Goal: Navigation & Orientation: Find specific page/section

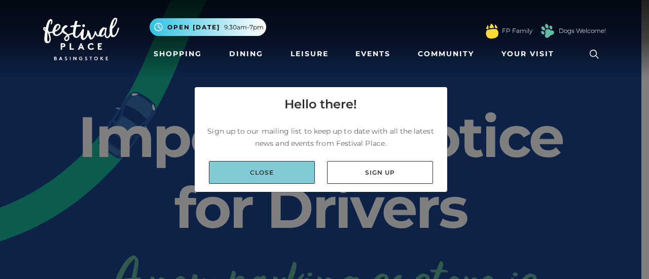
click at [298, 178] on link "Close" at bounding box center [262, 172] width 106 height 23
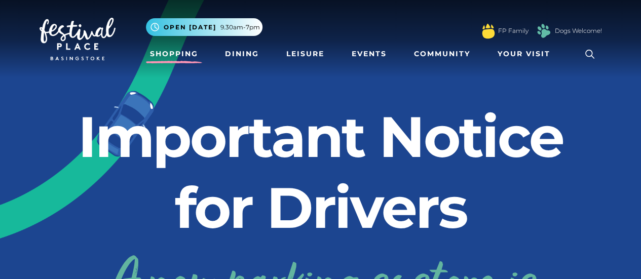
click at [176, 51] on link "Shopping" at bounding box center [174, 54] width 56 height 19
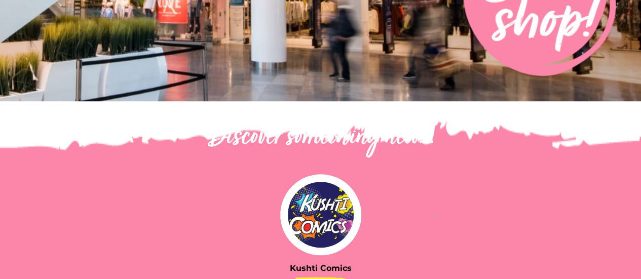
scroll to position [51, 0]
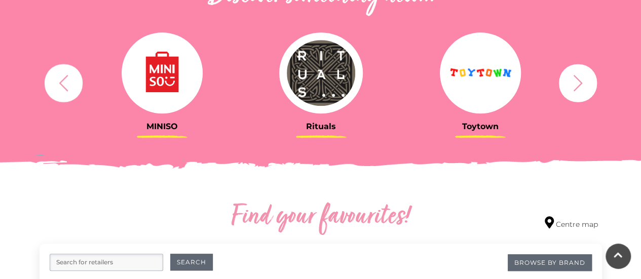
scroll to position [507, 0]
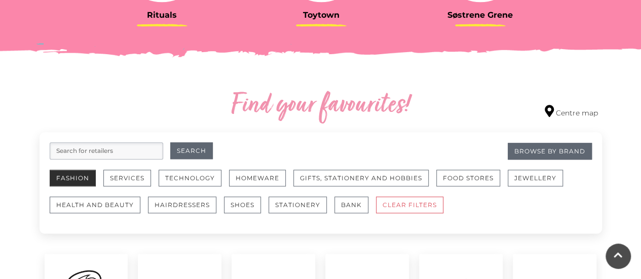
click at [72, 180] on button "Fashion" at bounding box center [73, 178] width 46 height 17
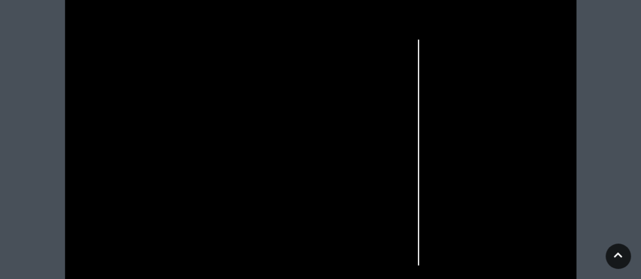
scroll to position [304, 0]
